Goal: Check status: Check status

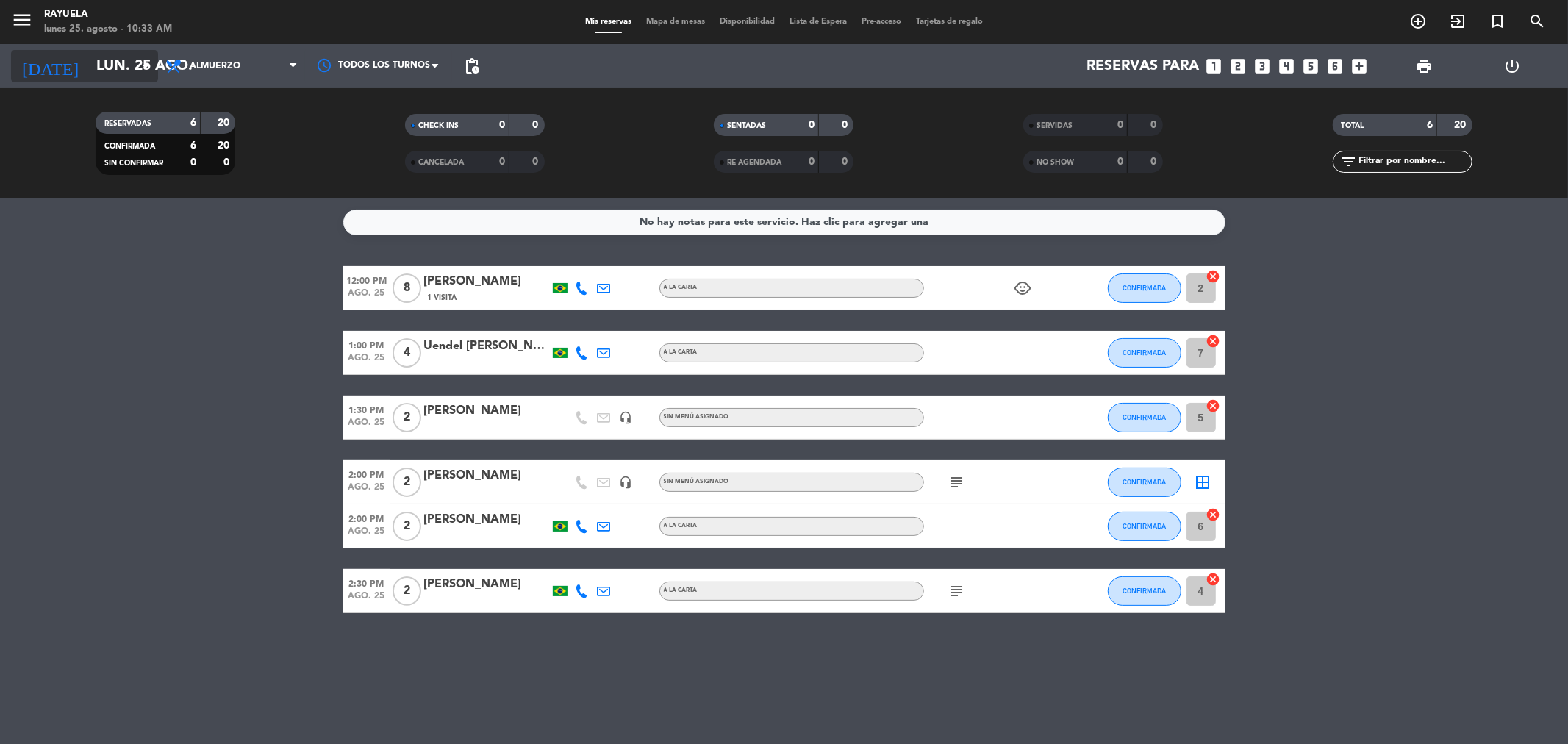
click at [115, 63] on input "lun. 25 ago." at bounding box center [182, 66] width 187 height 32
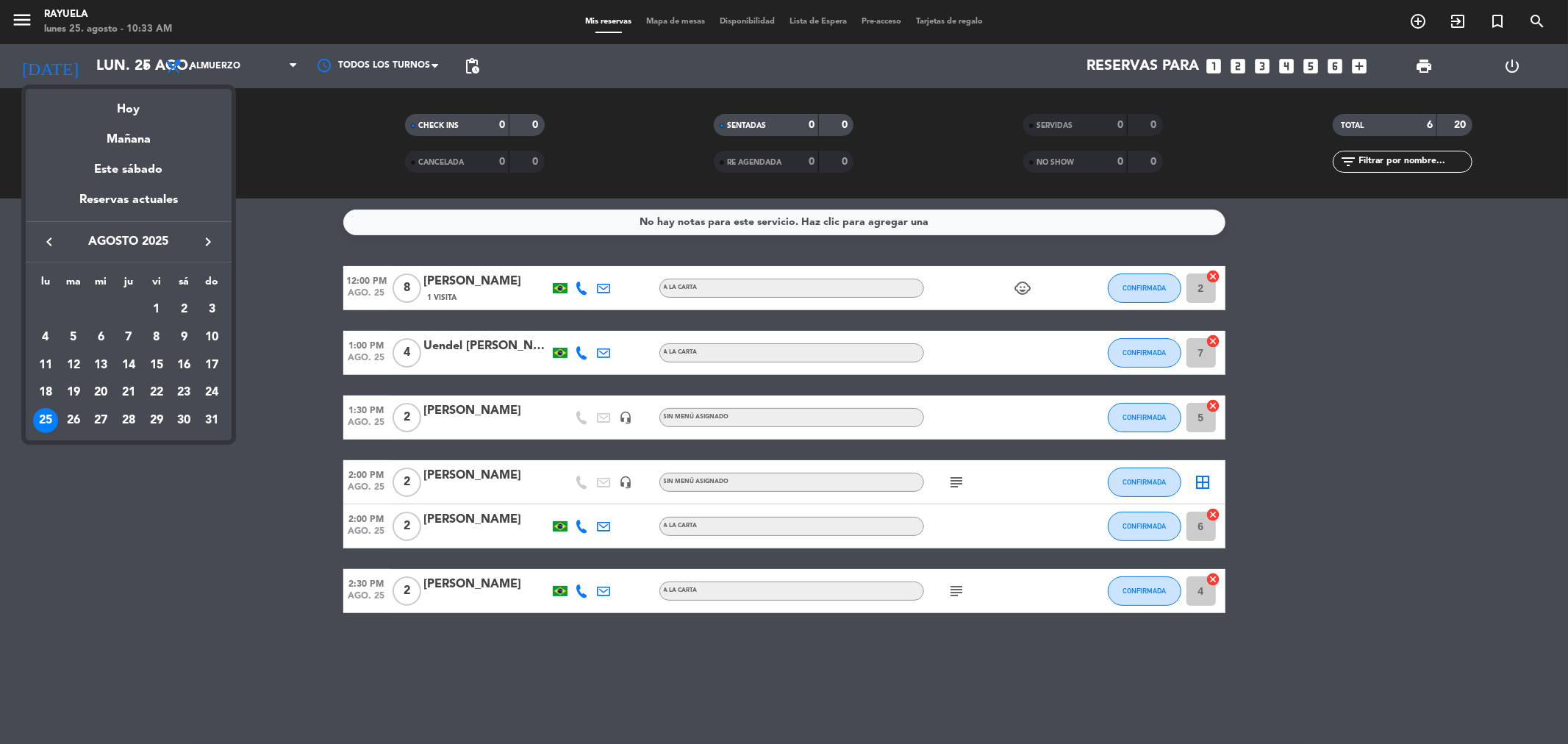
click at [208, 242] on icon "keyboard_arrow_right" at bounding box center [208, 241] width 17 height 17
click at [189, 336] on div "6" at bounding box center [183, 337] width 25 height 25
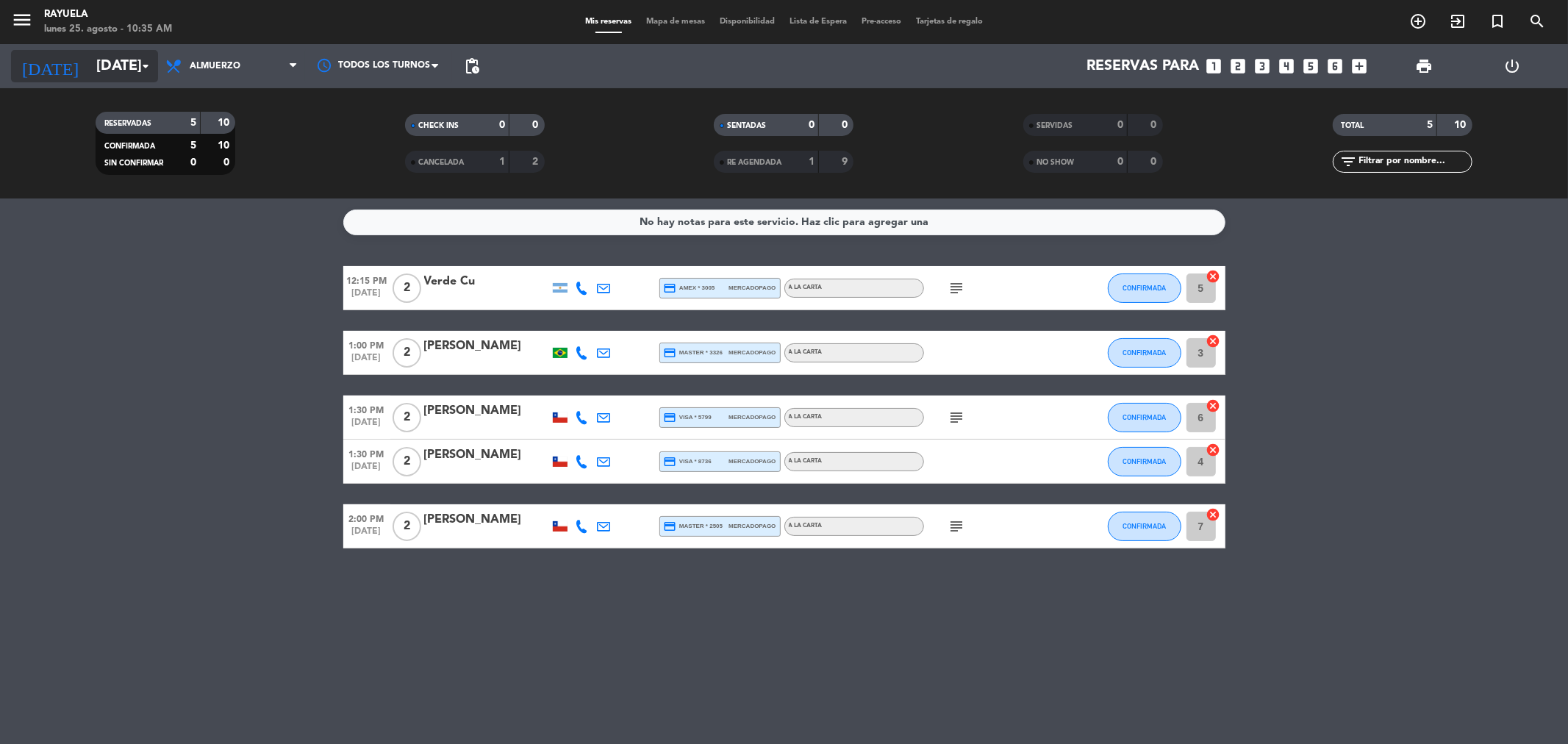
click at [89, 79] on input "[DATE]" at bounding box center [182, 66] width 187 height 32
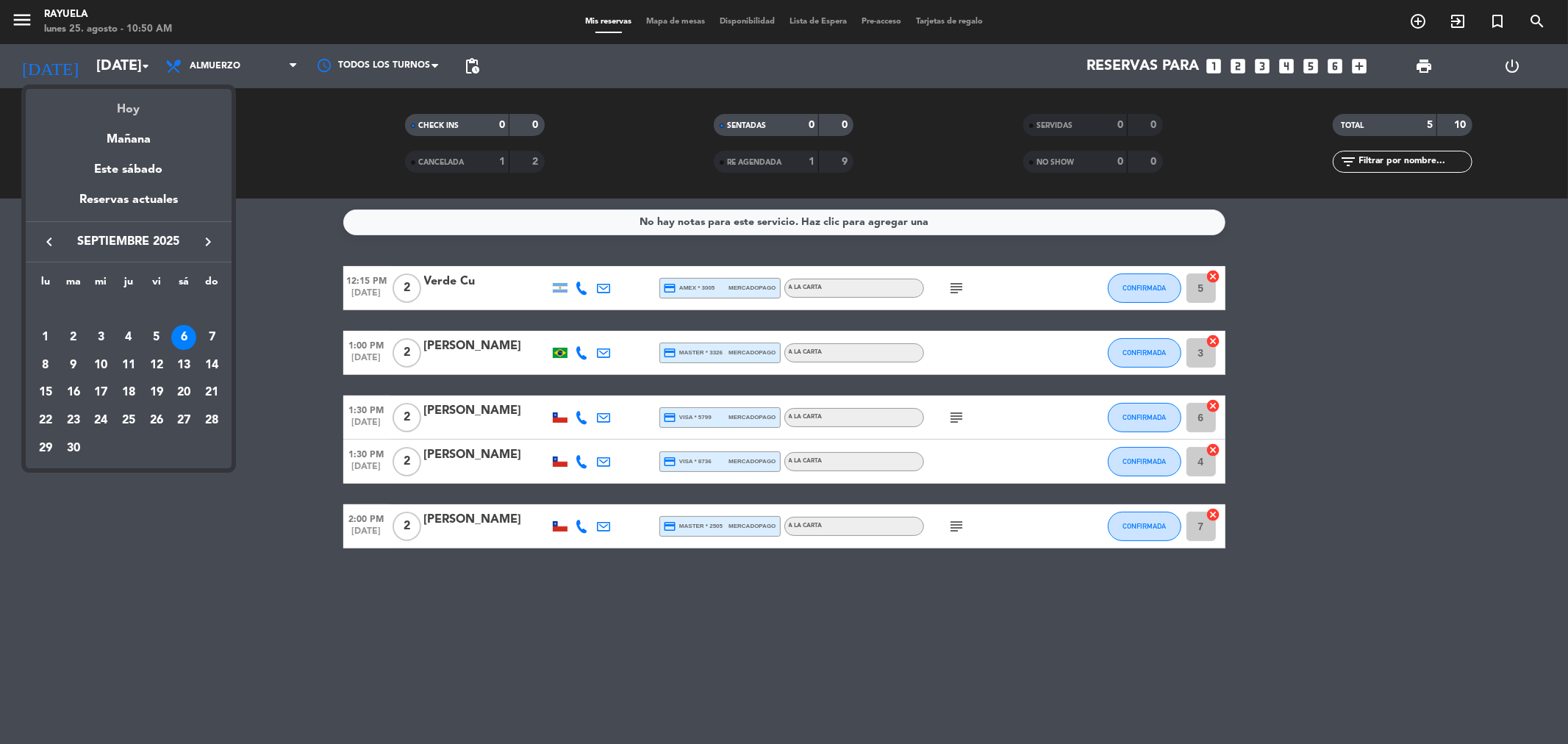
click at [121, 104] on div "Hoy" at bounding box center [129, 103] width 205 height 30
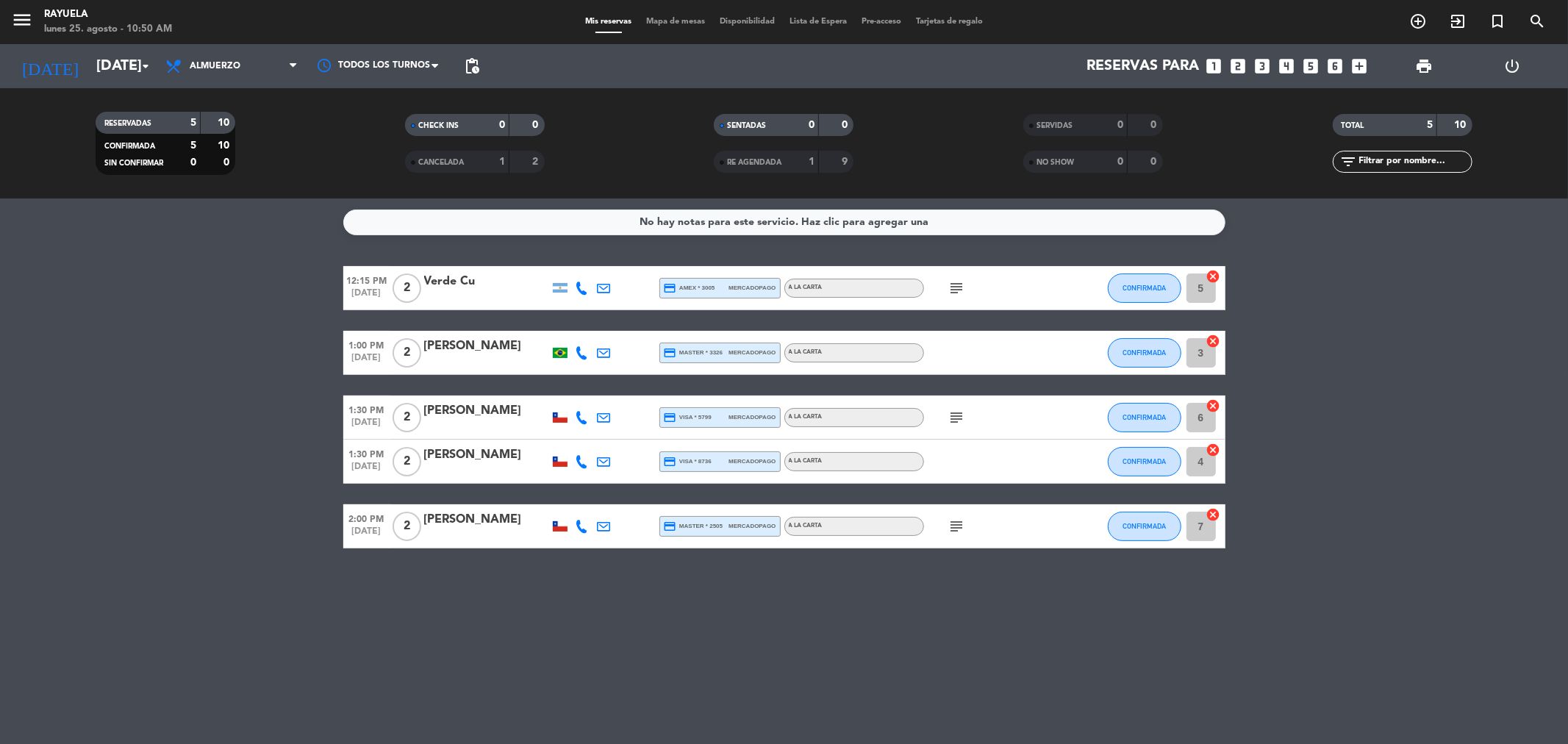
type input "lun. 25 ago."
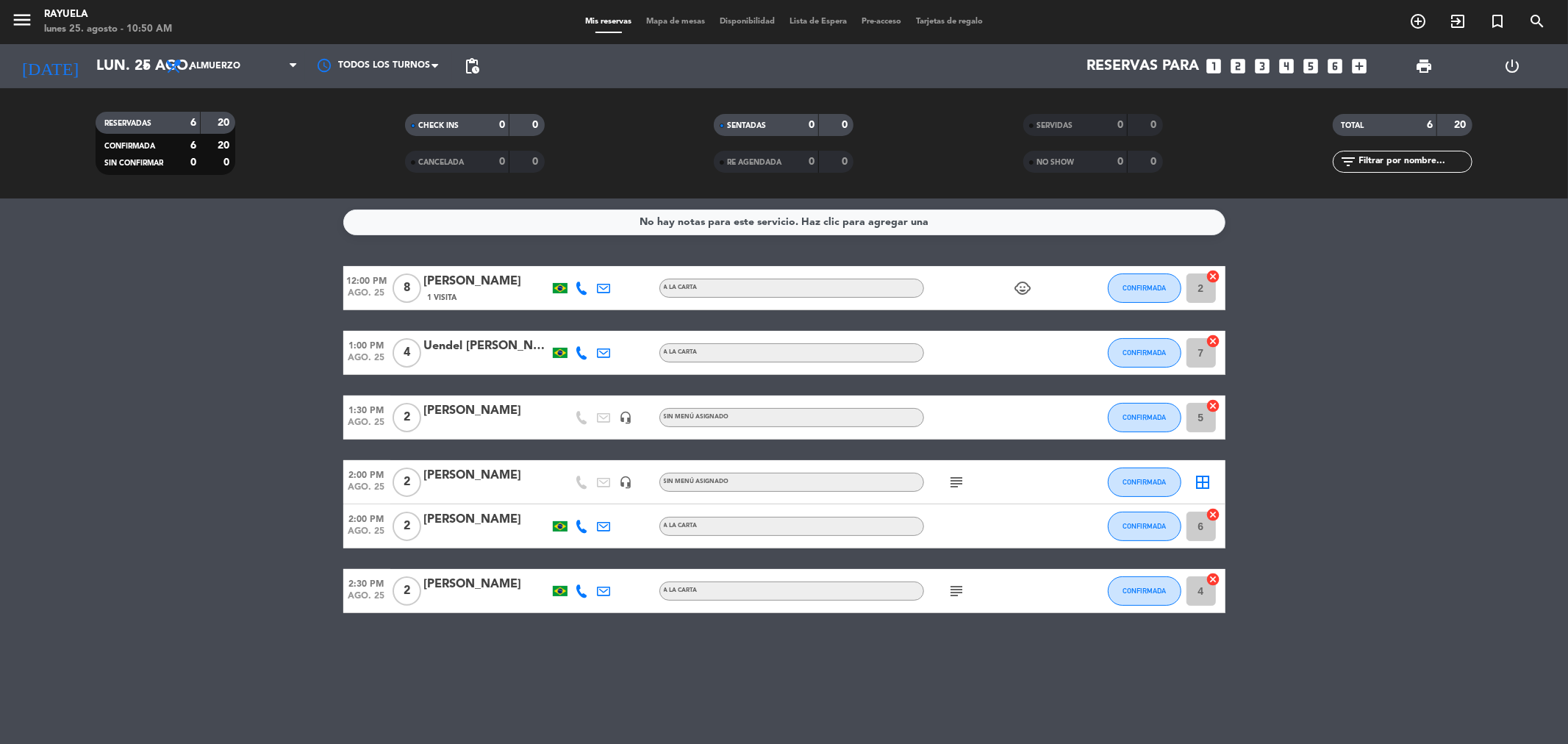
click at [948, 482] on icon "subject" at bounding box center [956, 482] width 17 height 17
click at [952, 484] on icon "subject" at bounding box center [956, 482] width 17 height 17
click at [1563, 518] on bookings-row "12:00 PM [DATE] 8 [PERSON_NAME] 1 Visita A la carta child_care CONFIRMADA 2 can…" at bounding box center [784, 439] width 1568 height 347
